Goal: Information Seeking & Learning: Check status

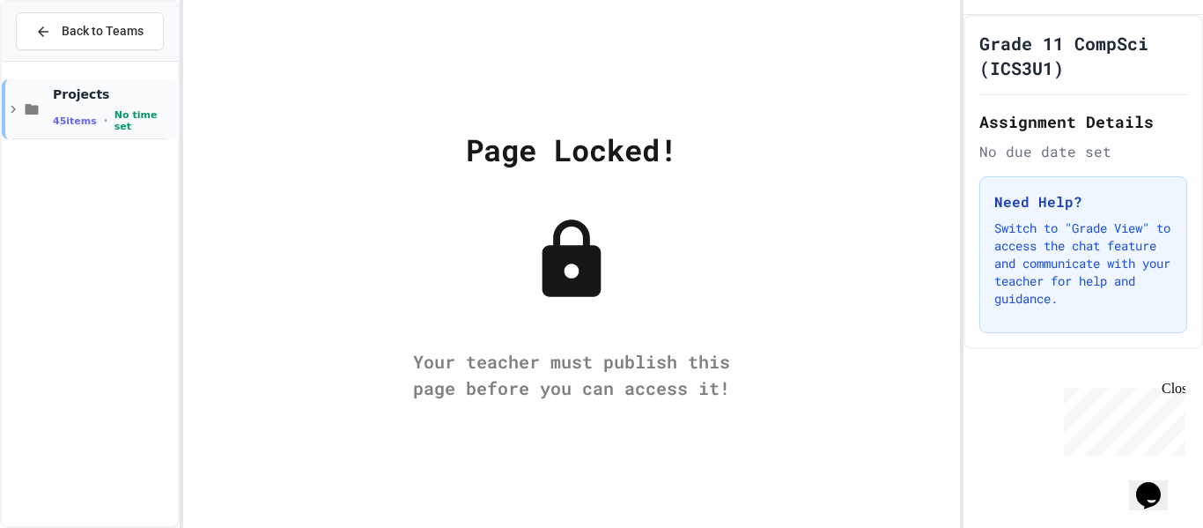
click at [17, 110] on icon at bounding box center [13, 109] width 16 height 16
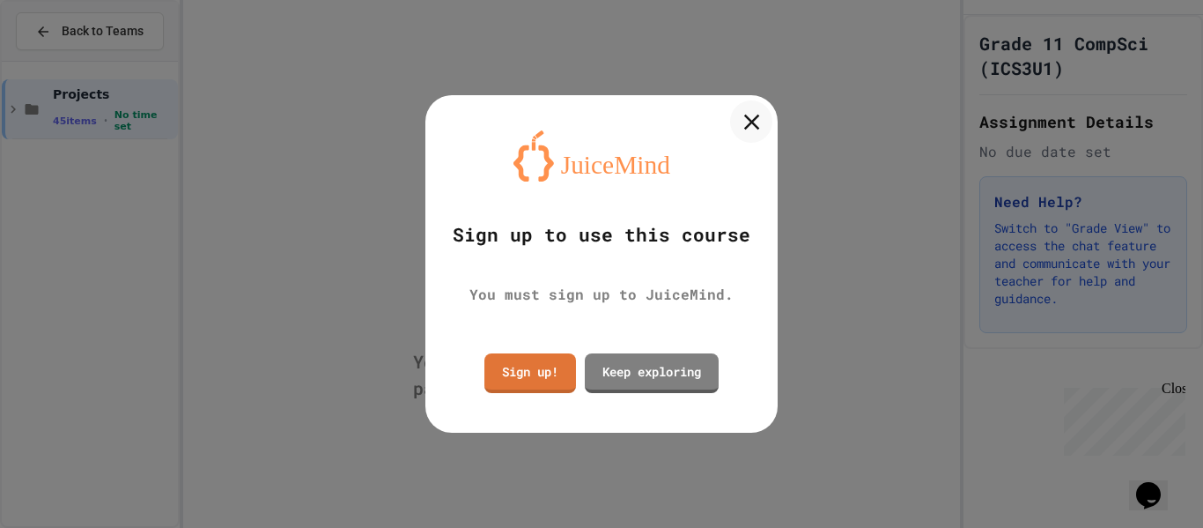
click at [750, 125] on icon at bounding box center [751, 121] width 26 height 26
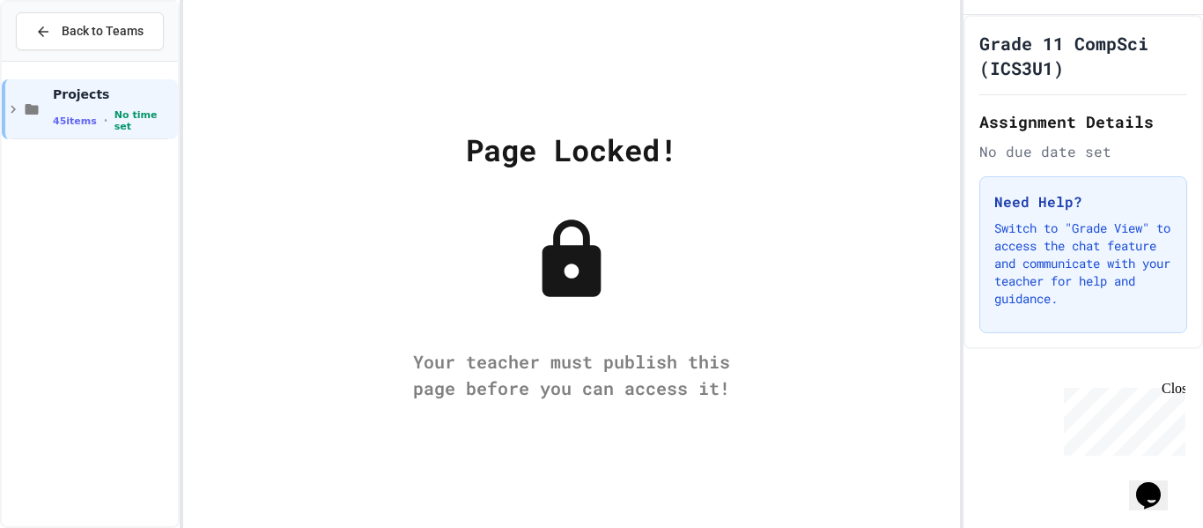
click at [1080, 107] on div "Grade 11 CompSci (ICS3U1) Assignment Details No due date set Need Help? Switch …" at bounding box center [1083, 182] width 240 height 334
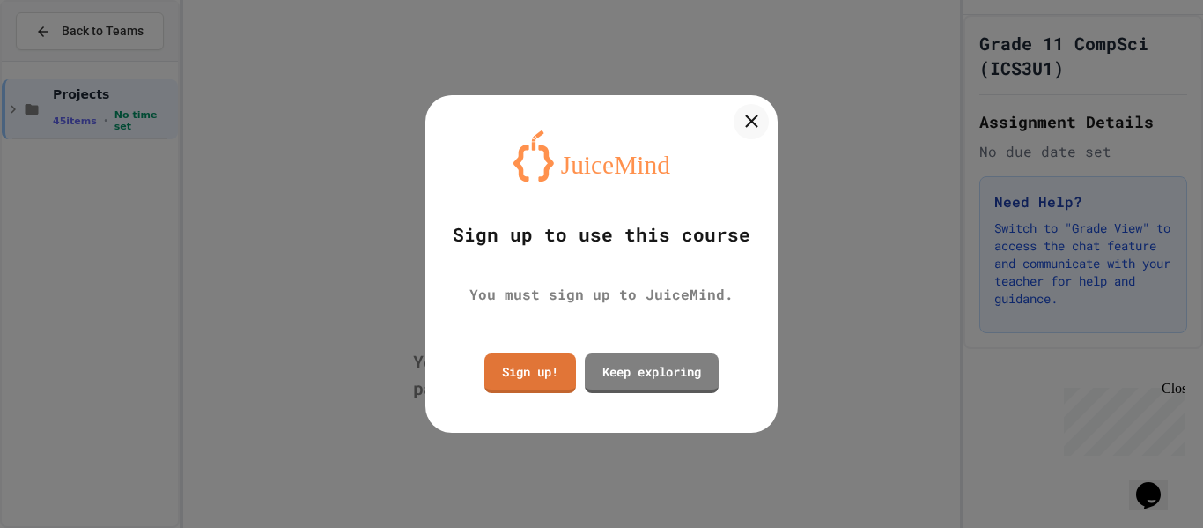
click at [1024, 63] on div at bounding box center [601, 264] width 1203 height 528
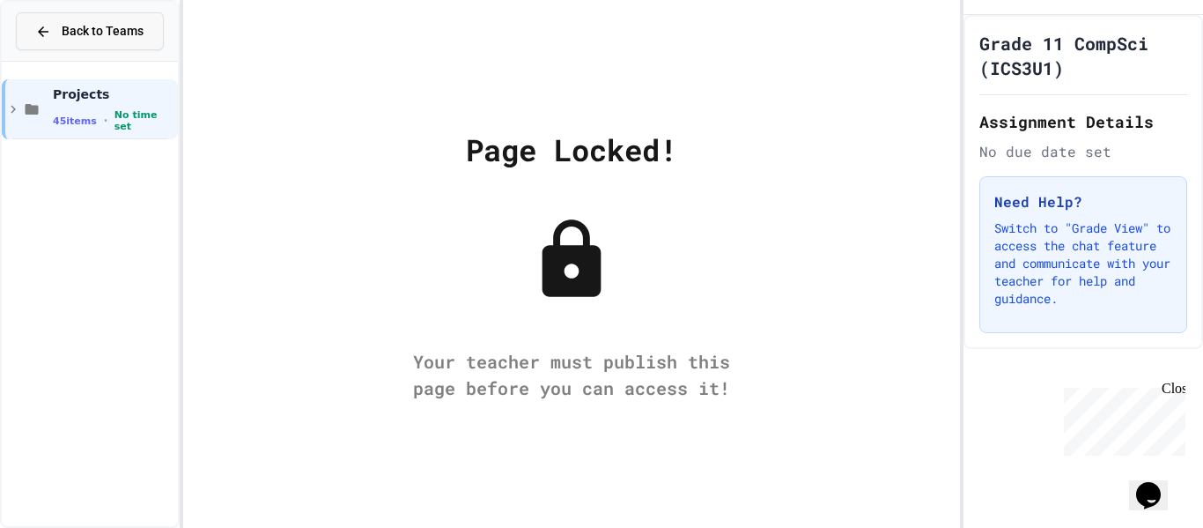
click at [35, 30] on icon at bounding box center [43, 32] width 16 height 16
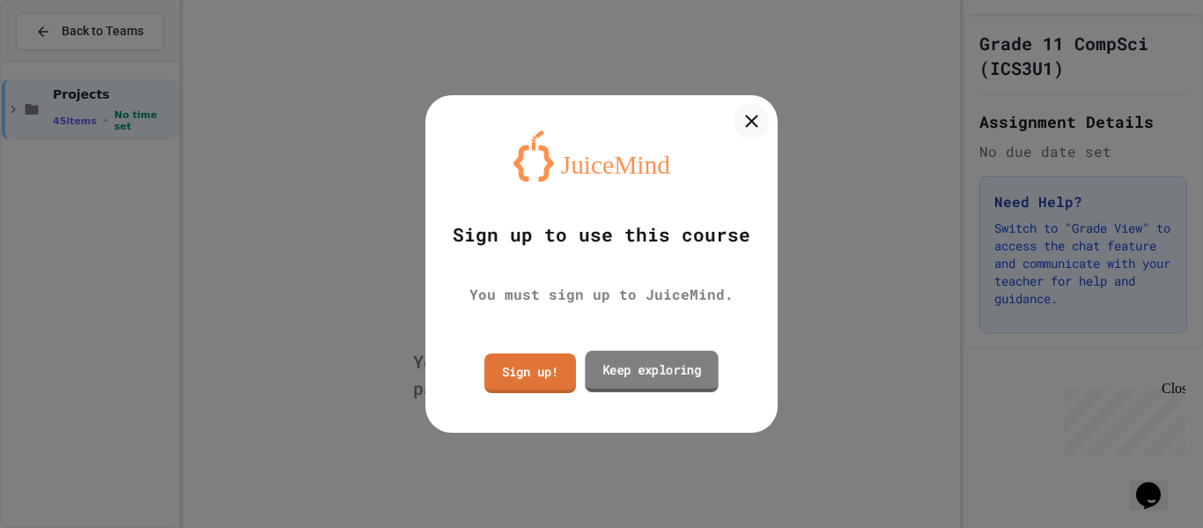
click at [648, 365] on link "Keep exploring" at bounding box center [651, 371] width 133 height 41
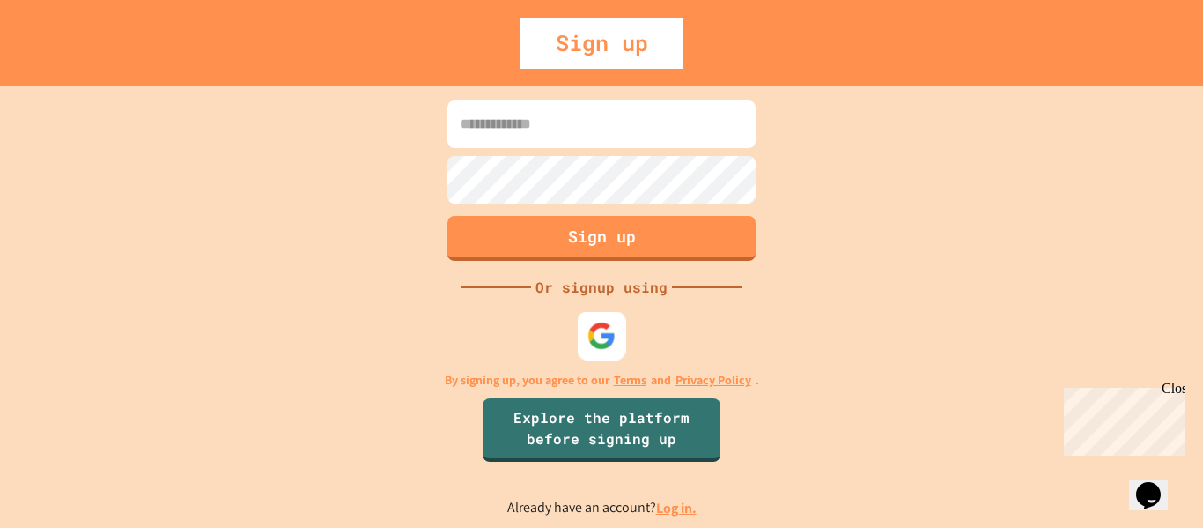
click at [595, 335] on img at bounding box center [601, 335] width 29 height 29
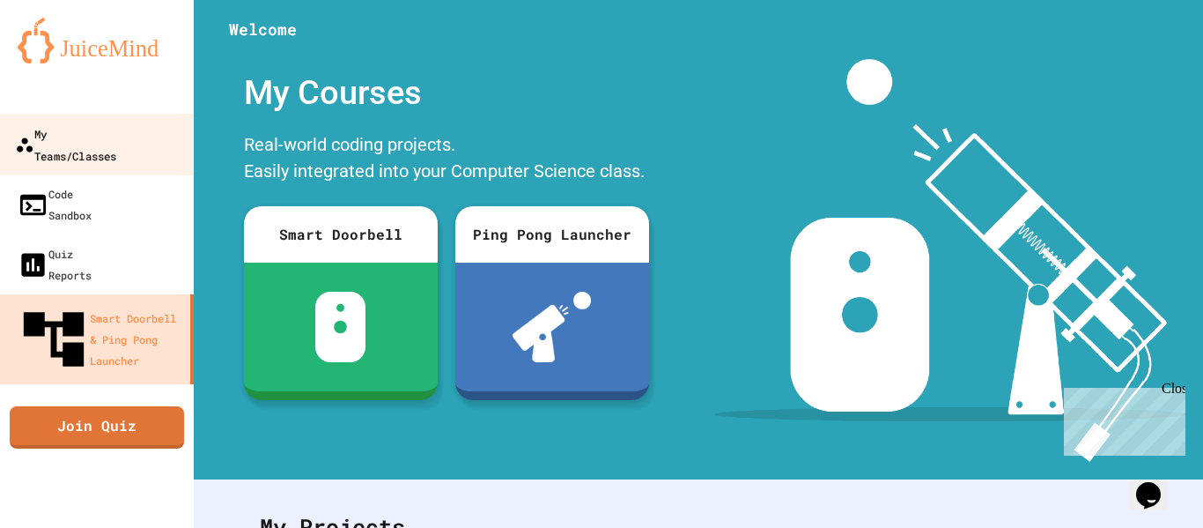
click at [116, 131] on div "My Teams/Classes" at bounding box center [65, 143] width 101 height 43
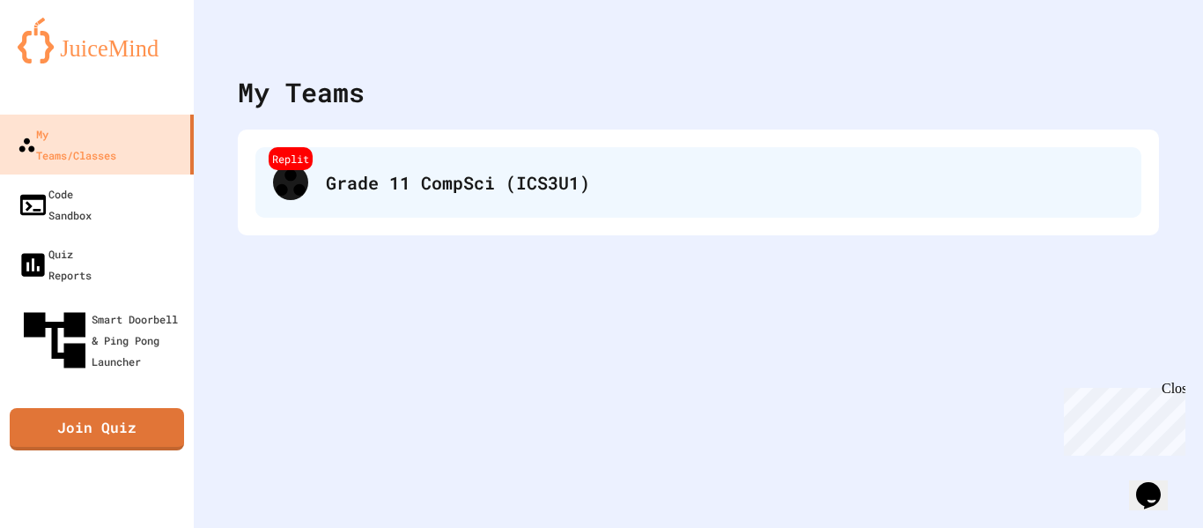
click at [531, 204] on div "Replit Grade 11 CompSci (ICS3U1)" at bounding box center [698, 182] width 886 height 70
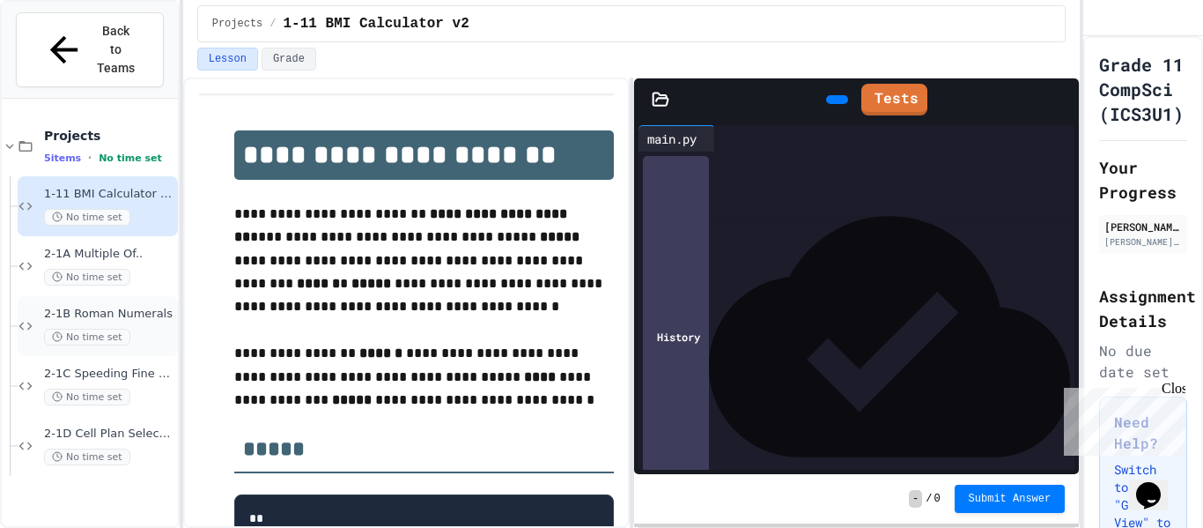
click at [103, 306] on span "2-1B Roman Numerals" at bounding box center [109, 313] width 130 height 15
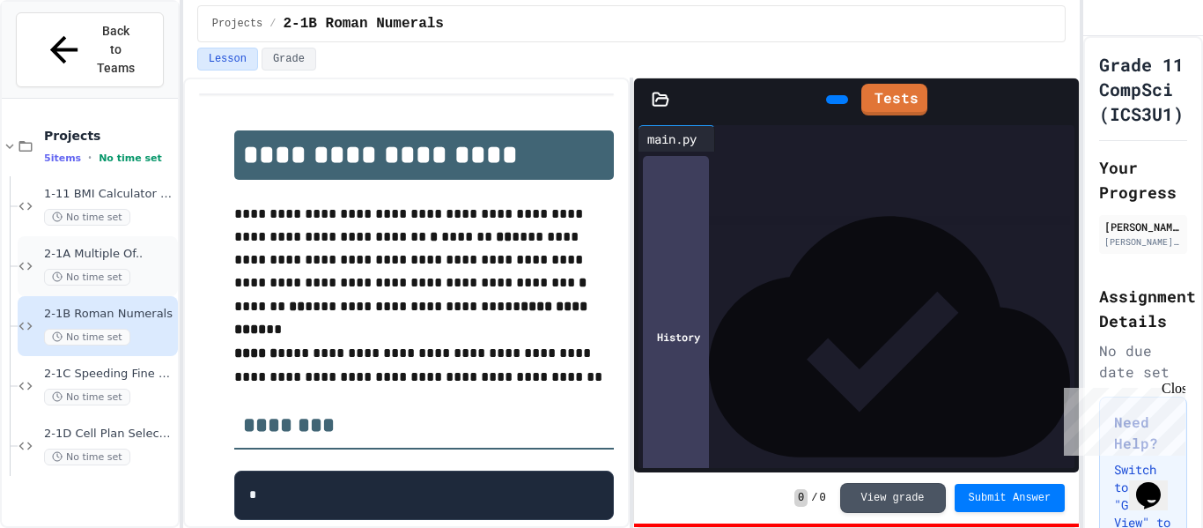
click at [115, 247] on span "2-1A Multiple Of.." at bounding box center [109, 254] width 130 height 15
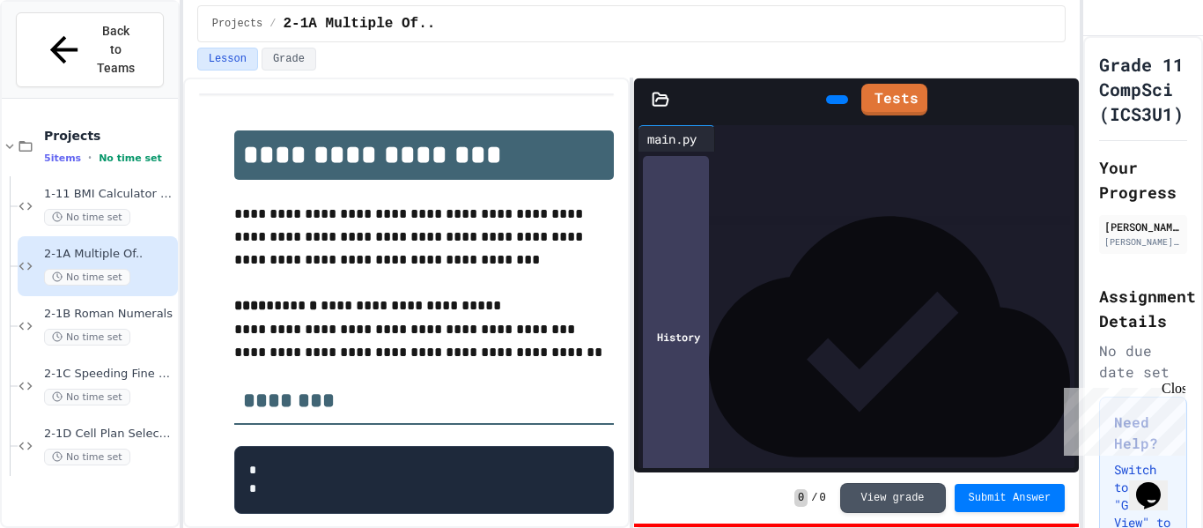
drag, startPoint x: 673, startPoint y: 235, endPoint x: 699, endPoint y: 233, distance: 26.5
click at [699, 233] on div "**** * ***** ***** * *****" at bounding box center [872, 234] width 406 height 18
click at [906, 84] on link "Tests" at bounding box center [893, 100] width 66 height 32
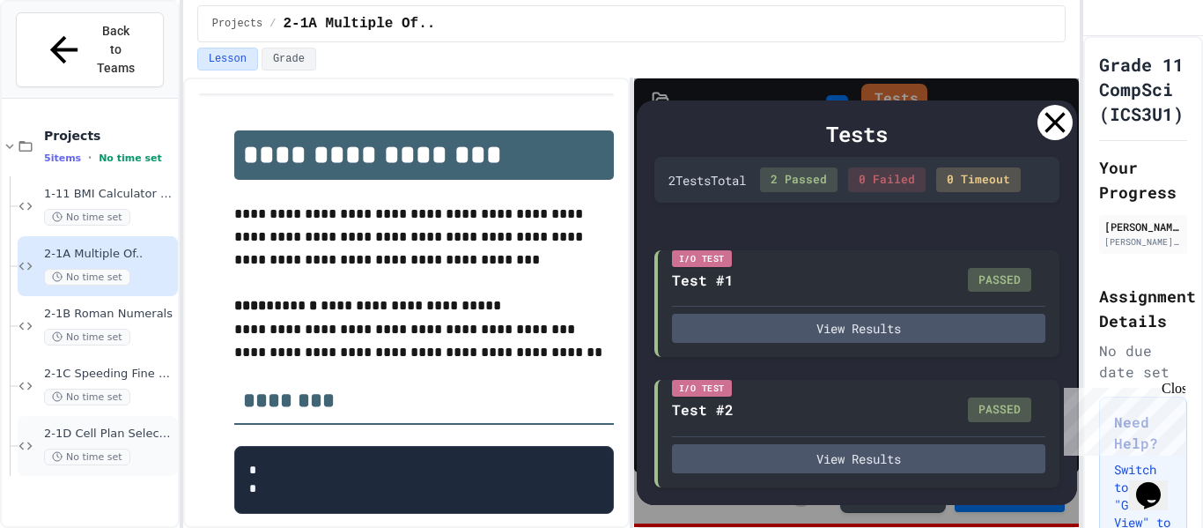
click at [96, 426] on span "2-1D Cell Plan Selector" at bounding box center [109, 433] width 130 height 15
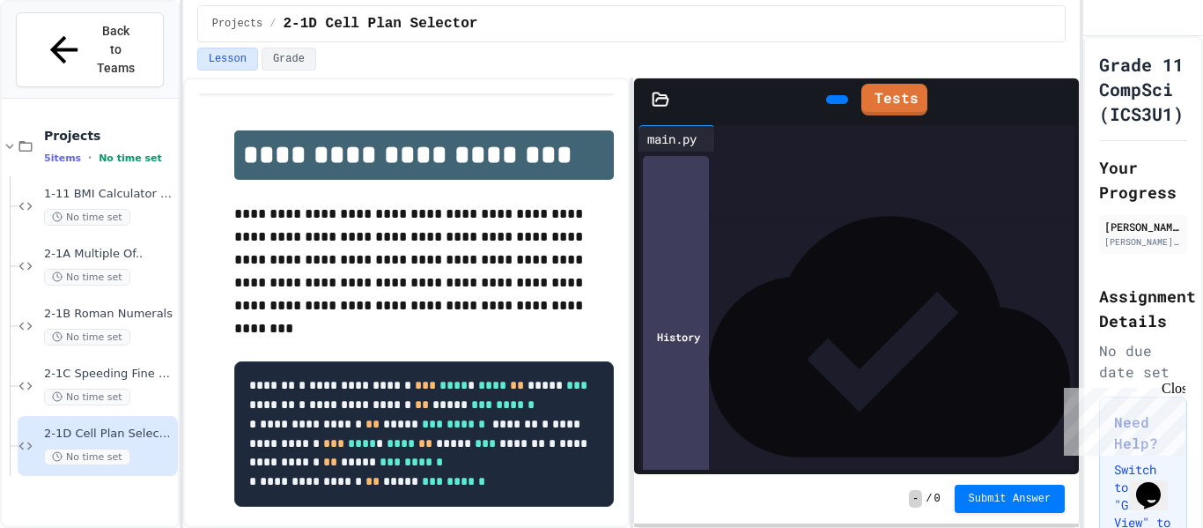
scroll to position [248, 0]
click at [889, 95] on link "Tests" at bounding box center [894, 96] width 62 height 33
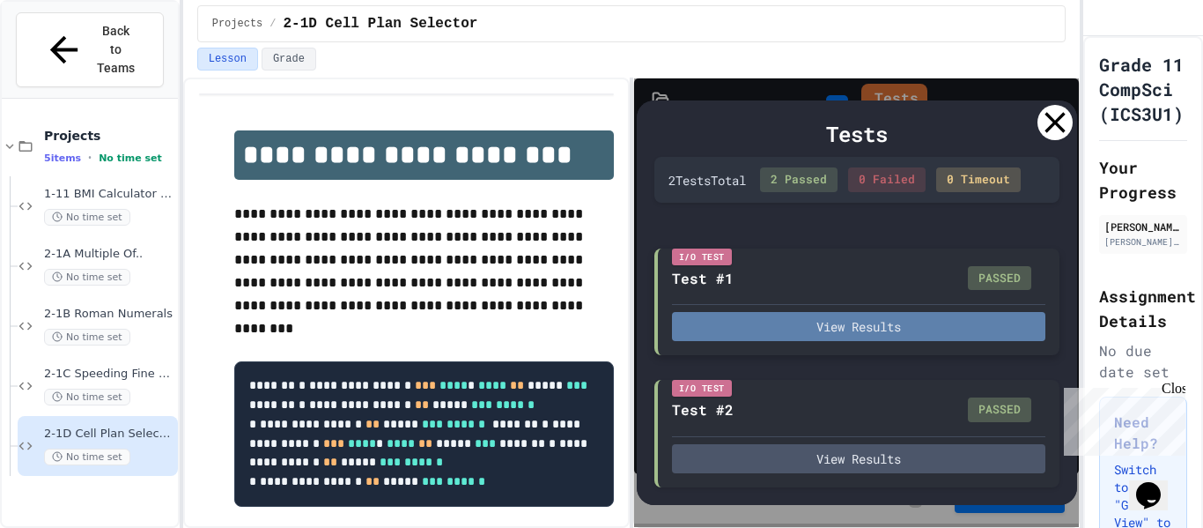
click at [810, 324] on button "View Results" at bounding box center [858, 326] width 373 height 29
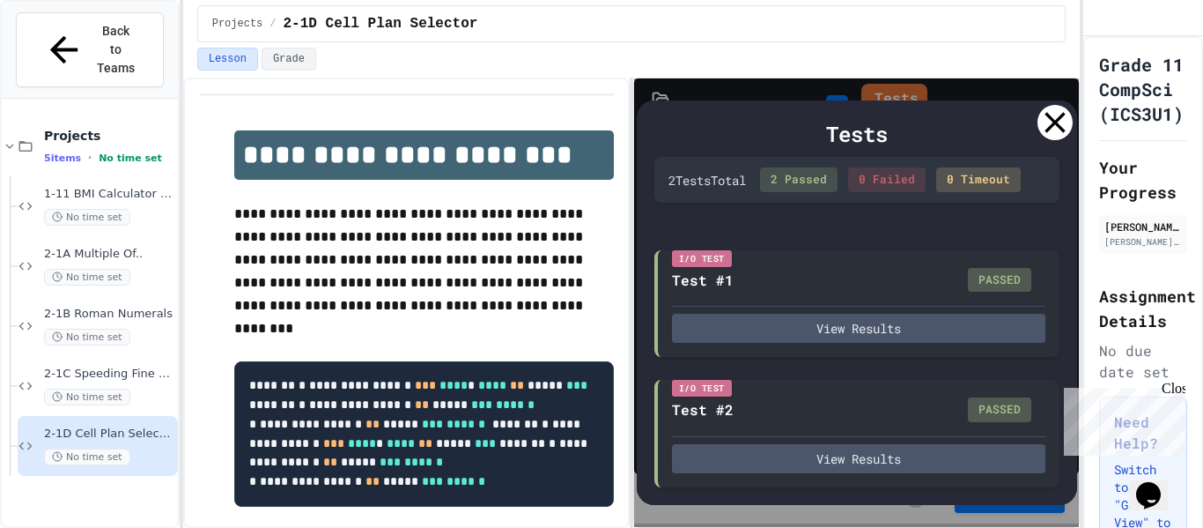
drag, startPoint x: 1125, startPoint y: 66, endPoint x: 1082, endPoint y: 74, distance: 43.0
click at [1083, 74] on div "Grade 11 CompSci (ICS3U1) Your Progress [PERSON_NAME] [PERSON_NAME][EMAIL_ADDRE…" at bounding box center [1143, 401] width 120 height 730
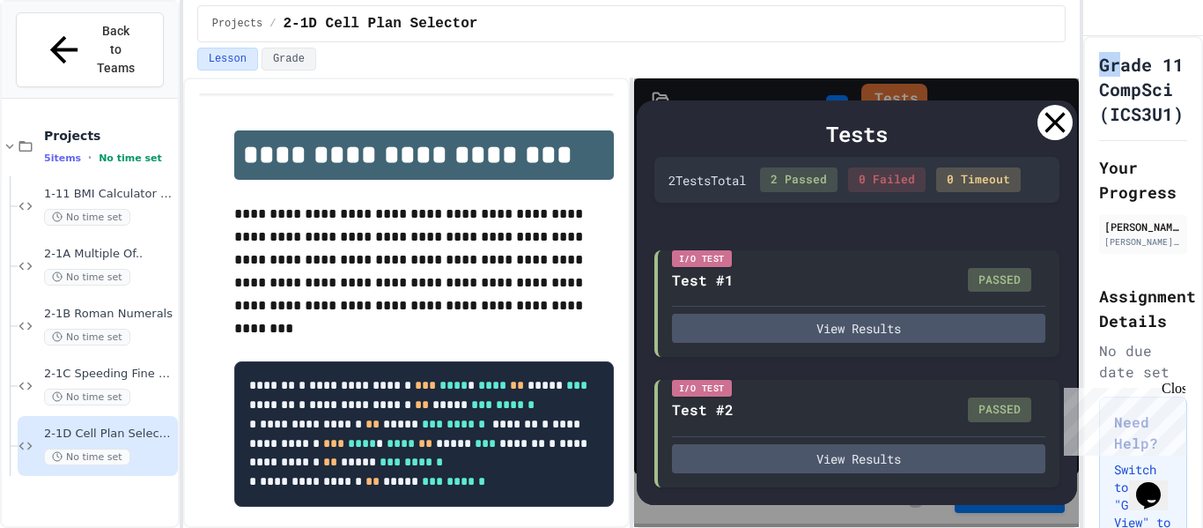
click at [1044, 118] on icon at bounding box center [1054, 122] width 35 height 35
